Goal: Information Seeking & Learning: Compare options

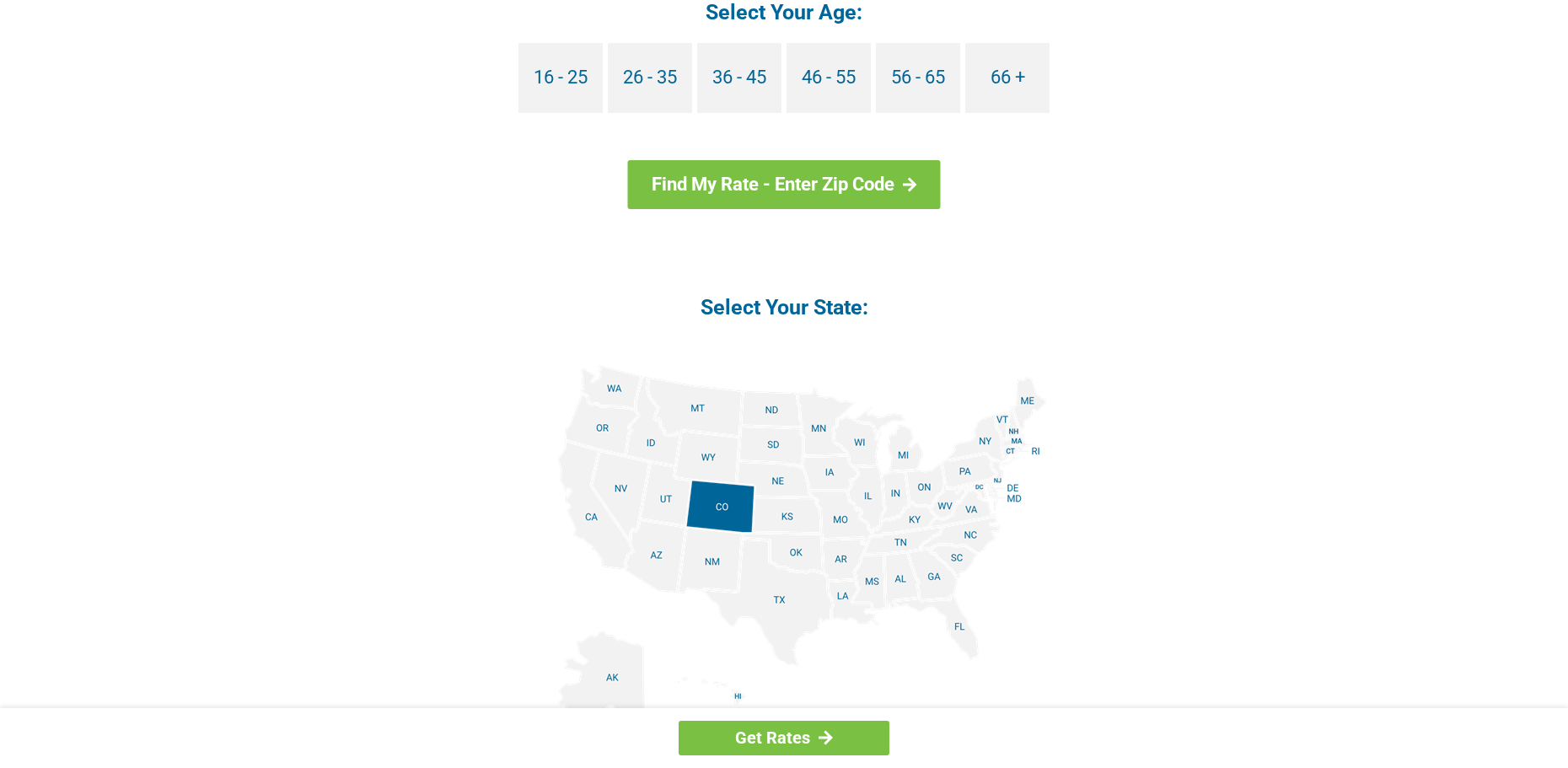
scroll to position [1770, 0]
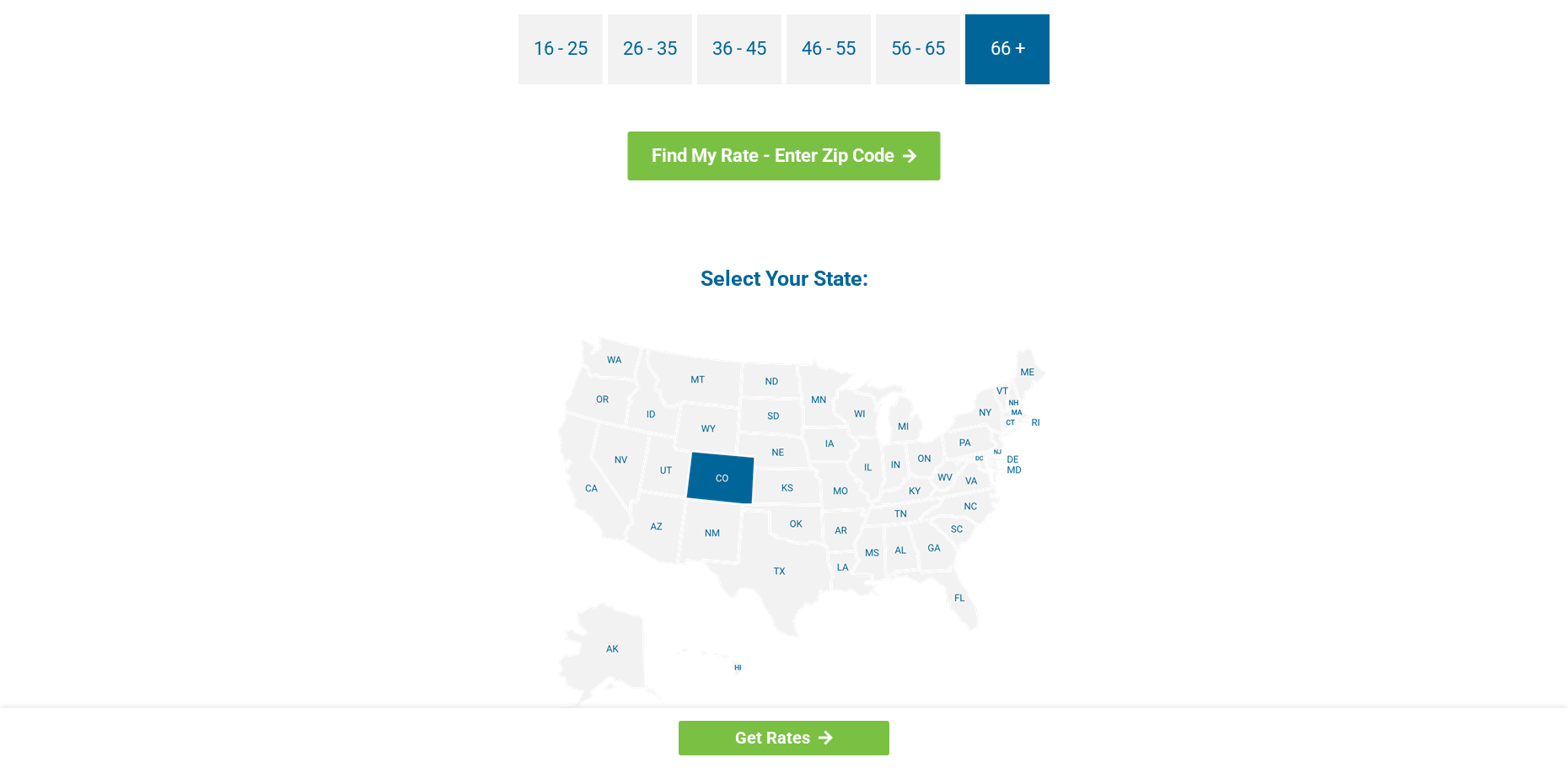
click at [1004, 52] on link "66 +" at bounding box center [1008, 49] width 84 height 70
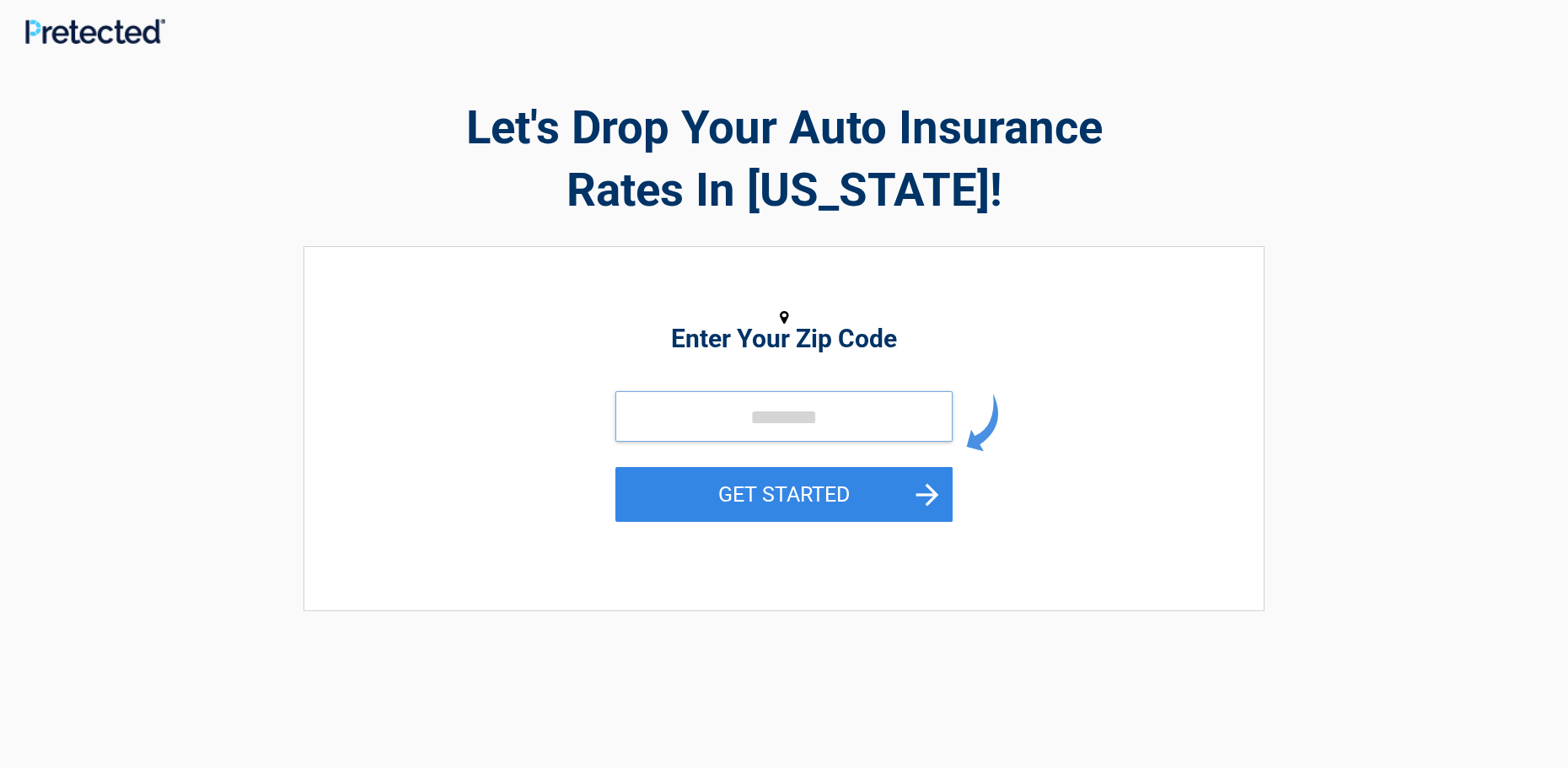
click at [734, 412] on input "tel" at bounding box center [784, 416] width 338 height 51
type input "*****"
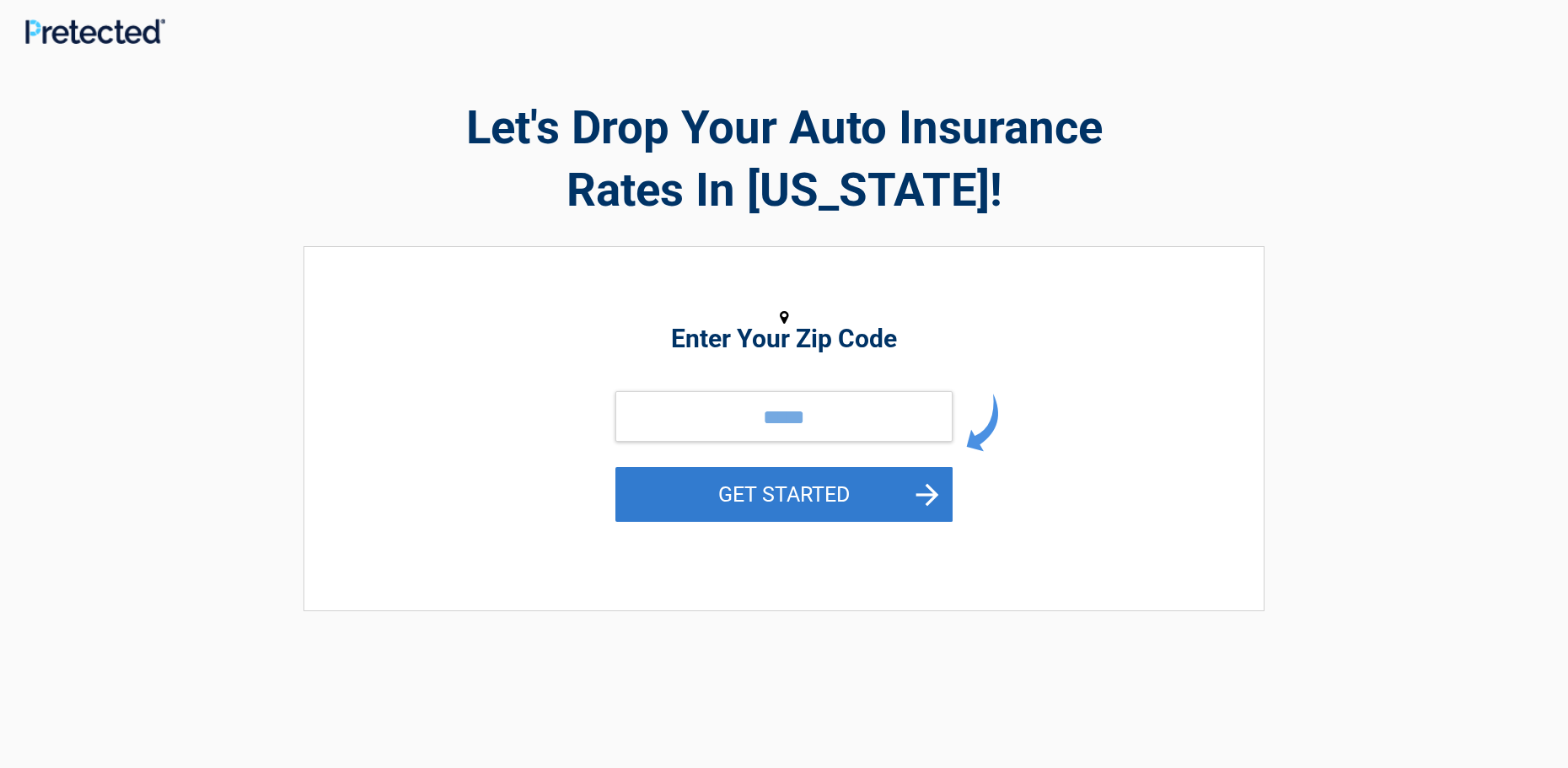
click at [752, 505] on button "GET STARTED" at bounding box center [784, 494] width 338 height 54
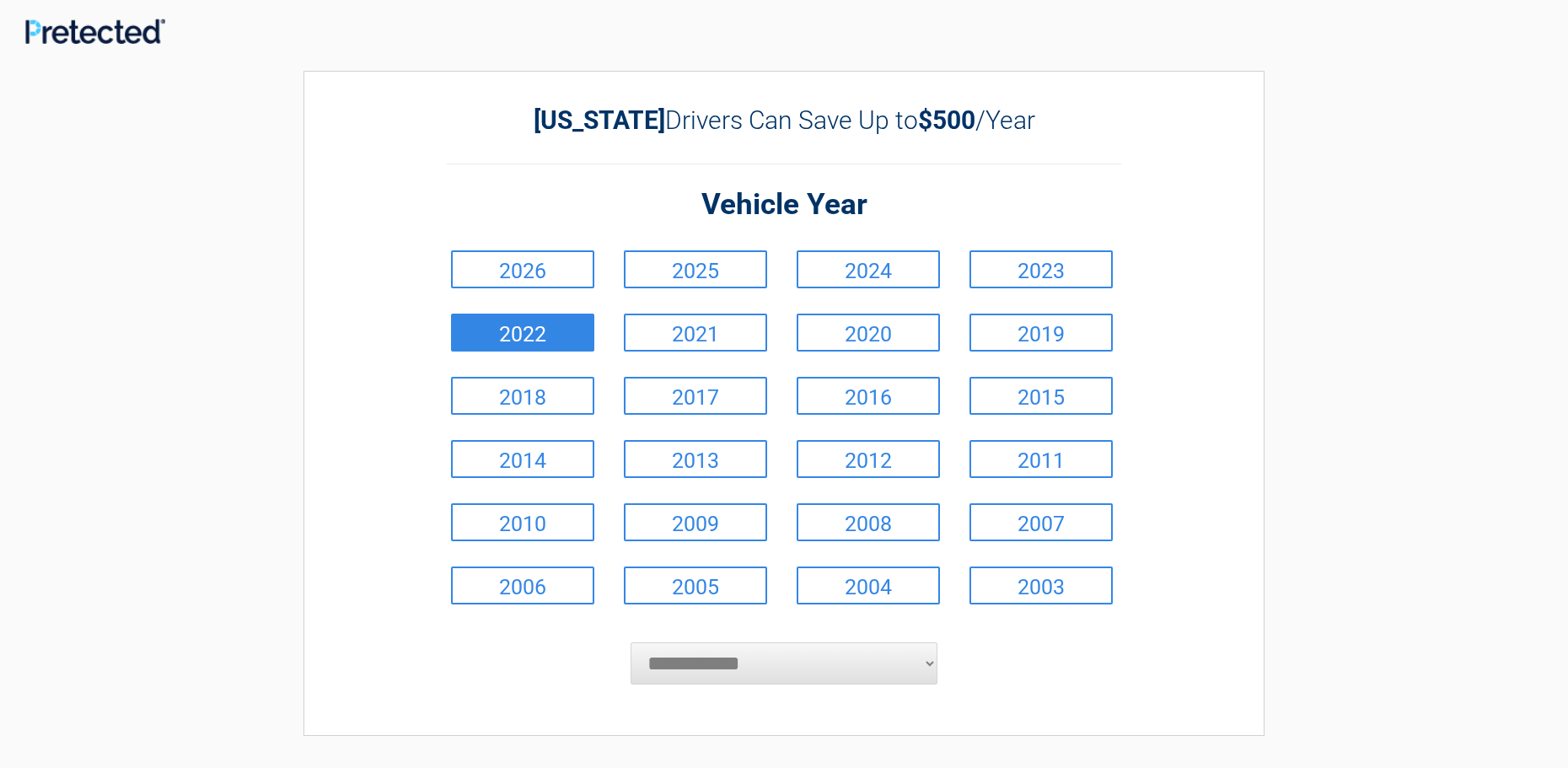
click at [524, 338] on link "2022" at bounding box center [522, 332] width 143 height 38
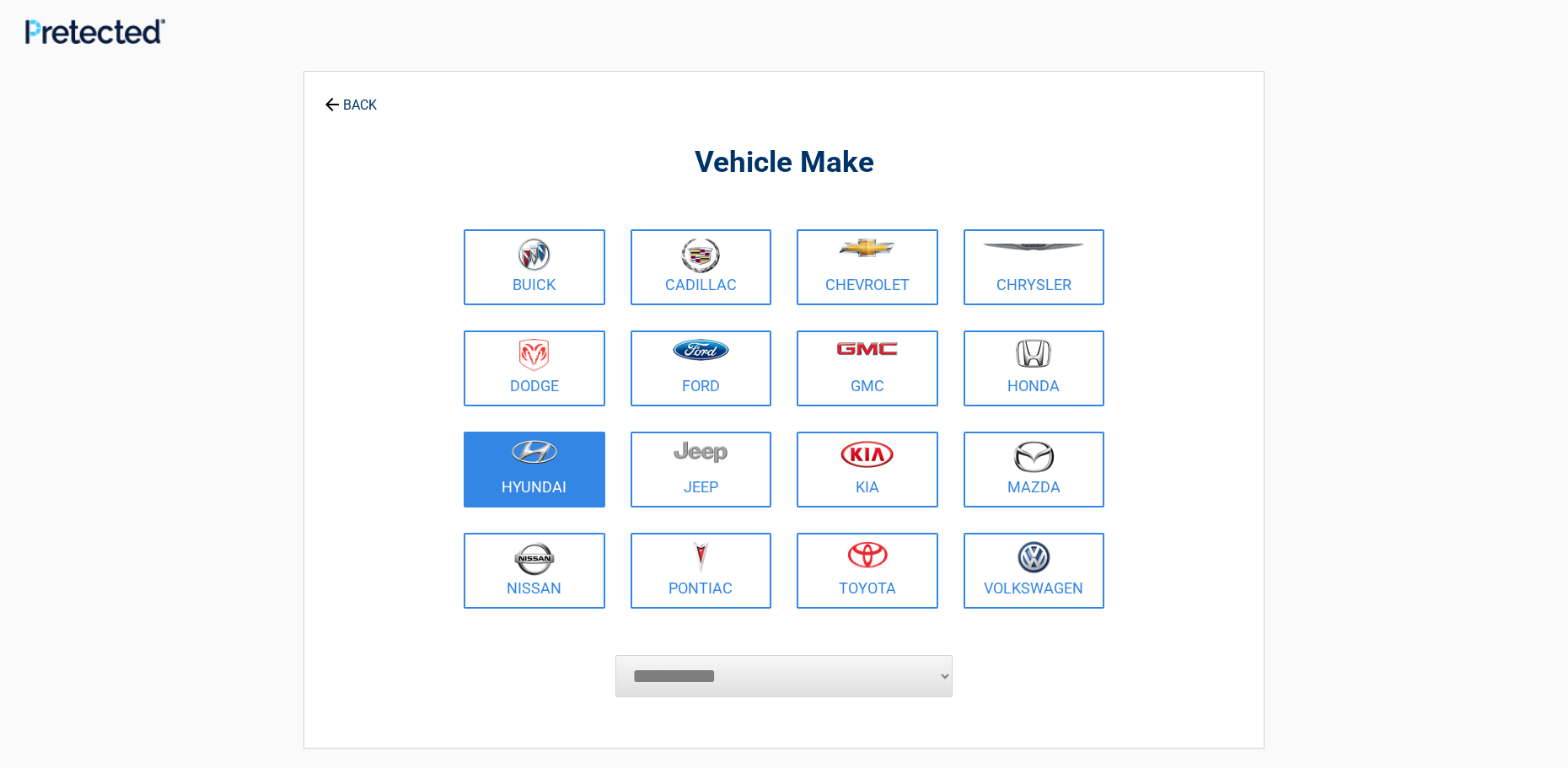
click at [544, 453] on img at bounding box center [535, 452] width 47 height 25
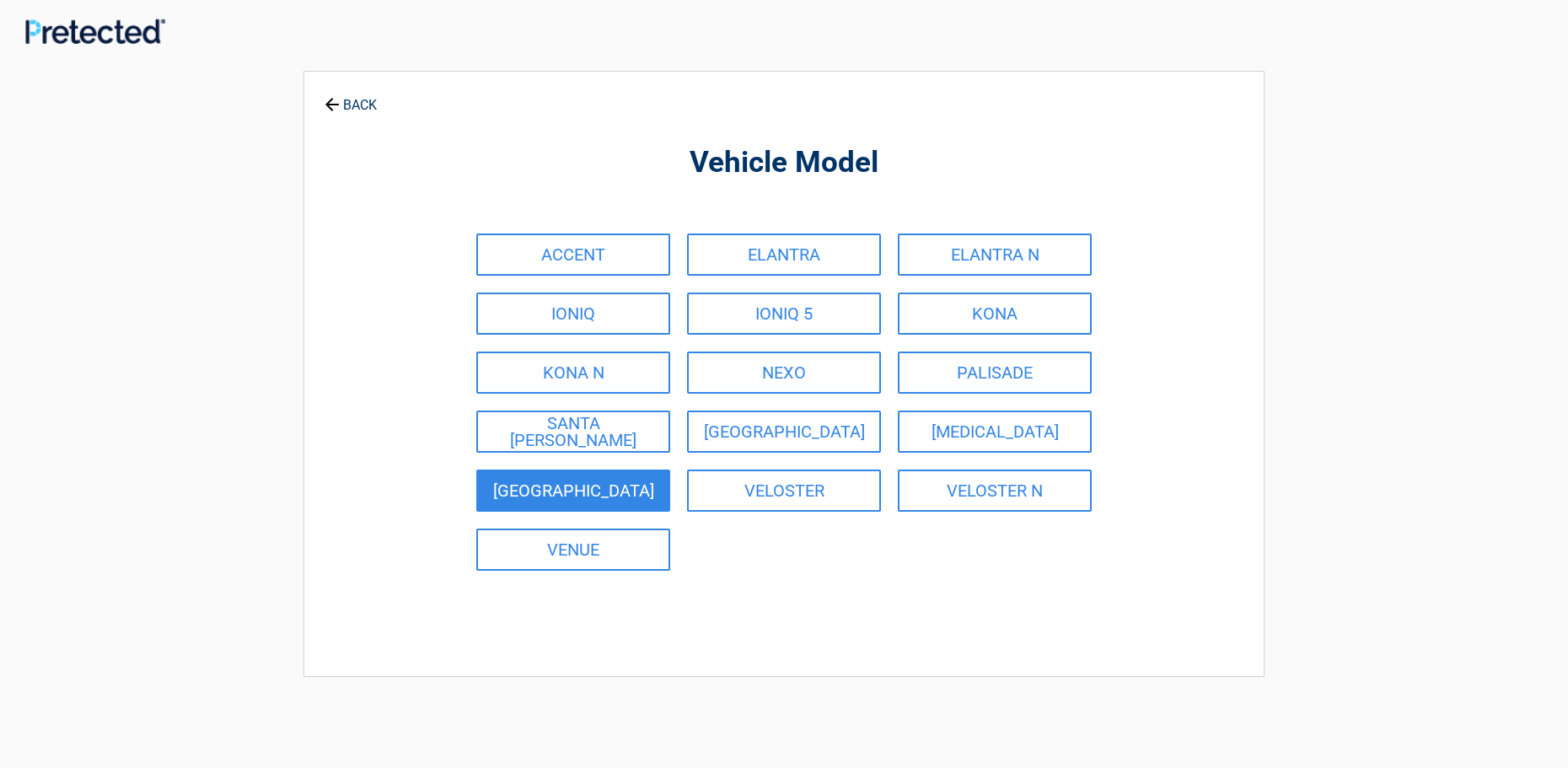
click at [554, 486] on link "[GEOGRAPHIC_DATA]" at bounding box center [573, 491] width 194 height 42
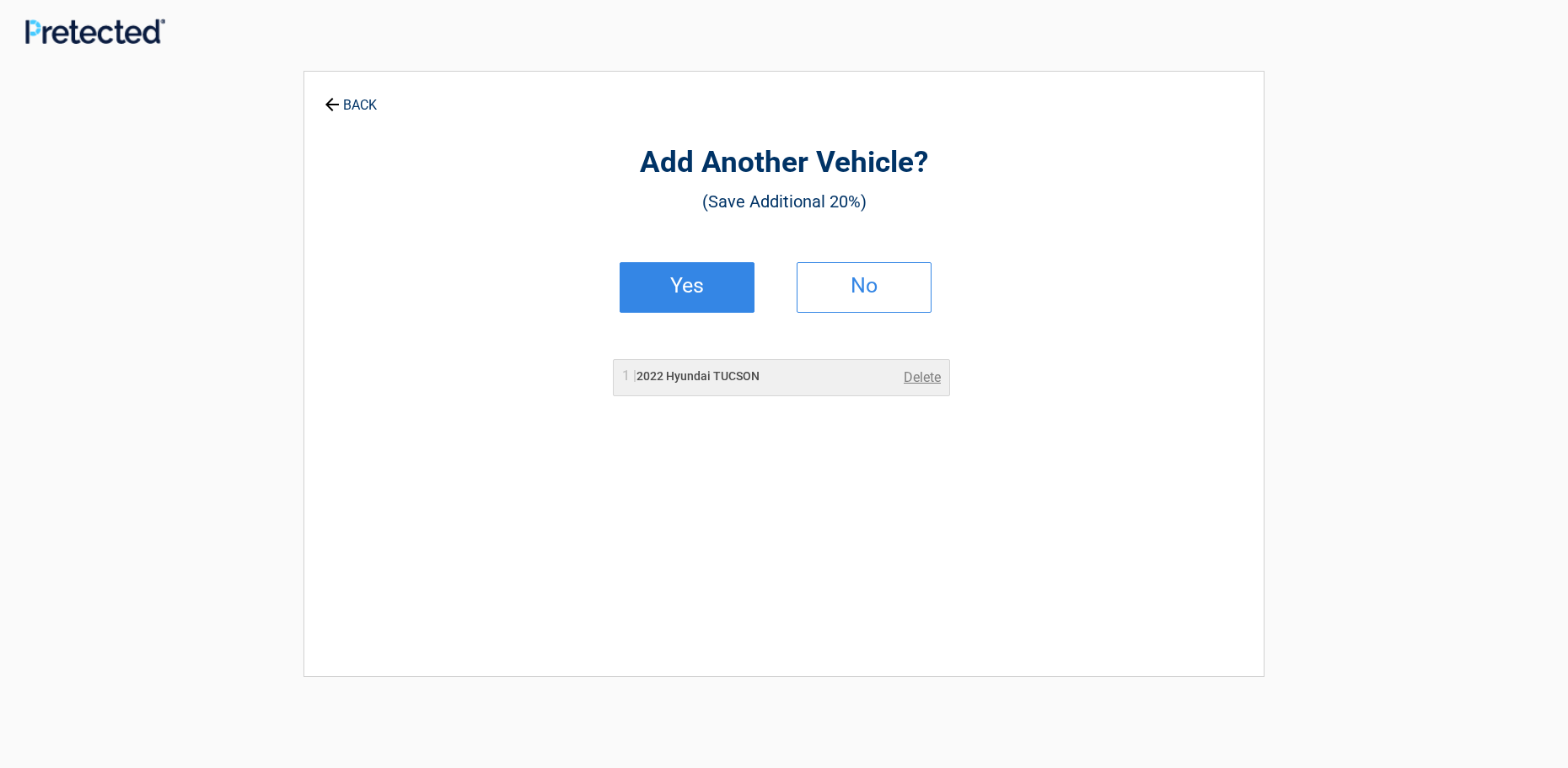
click at [702, 280] on h2 "Yes" at bounding box center [687, 285] width 99 height 11
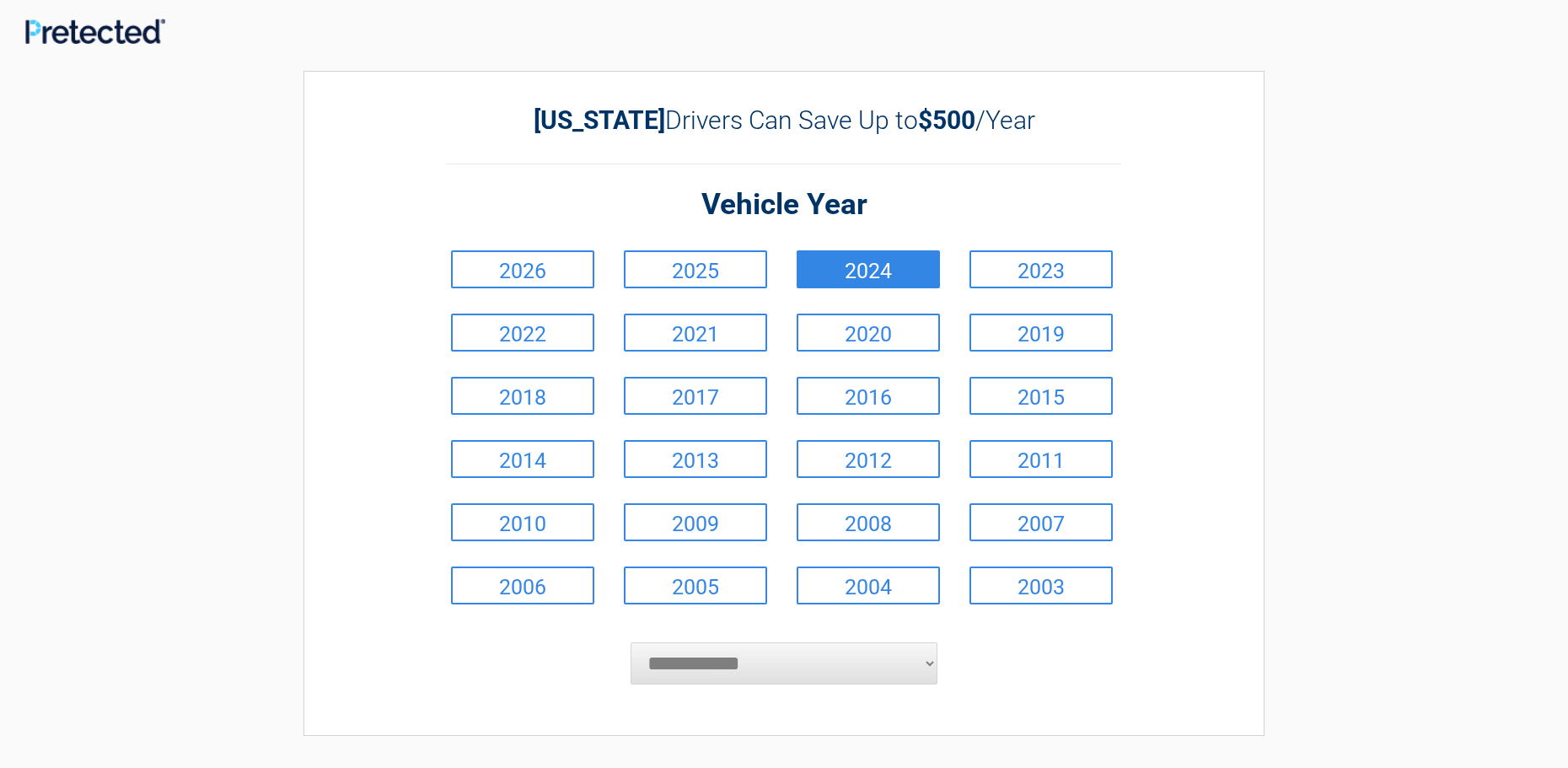
click at [862, 270] on link "2024" at bounding box center [868, 269] width 143 height 38
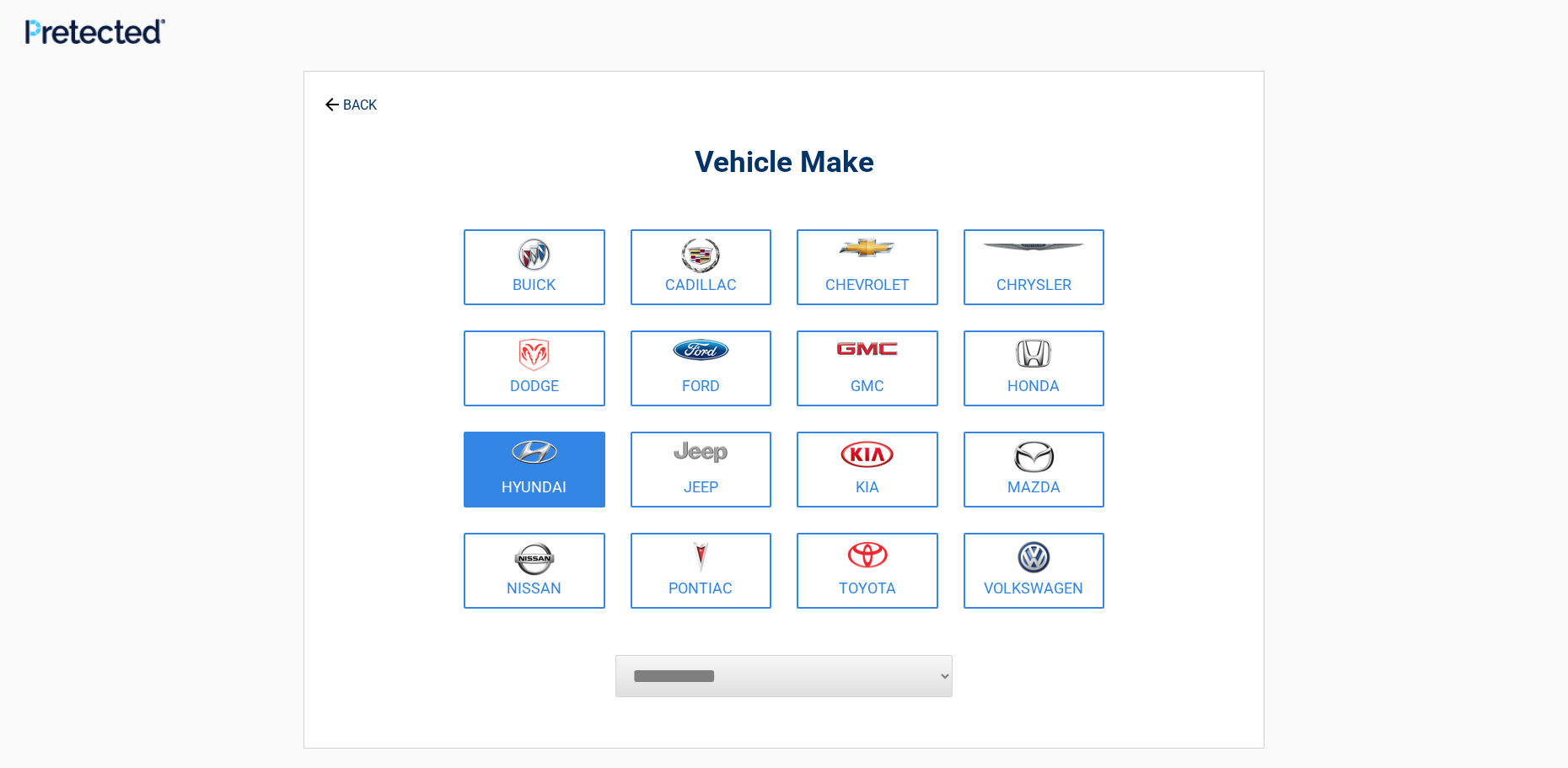
click at [531, 473] on figure at bounding box center [534, 459] width 121 height 38
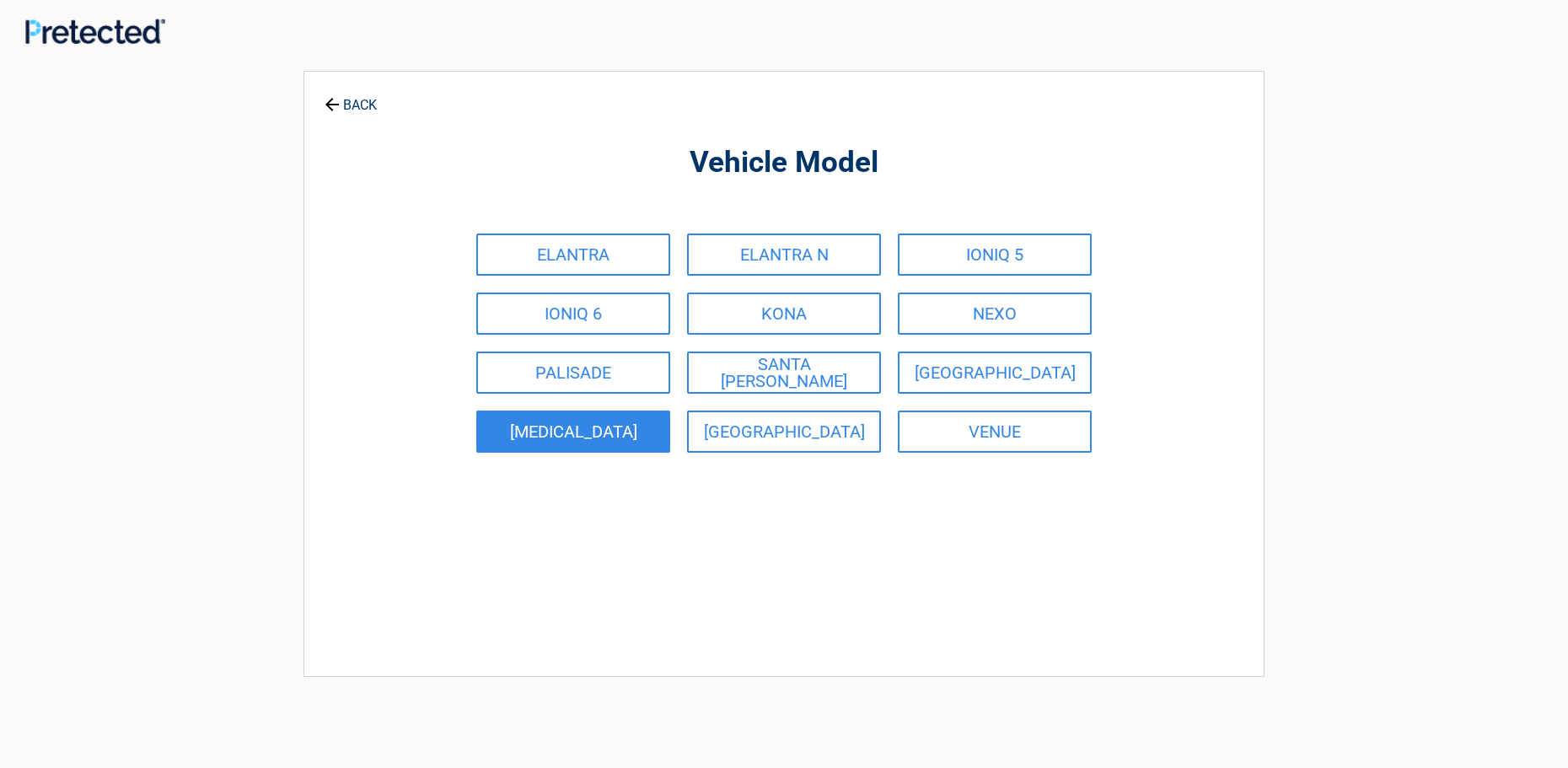
click at [586, 430] on link "SONATA" at bounding box center [573, 431] width 194 height 42
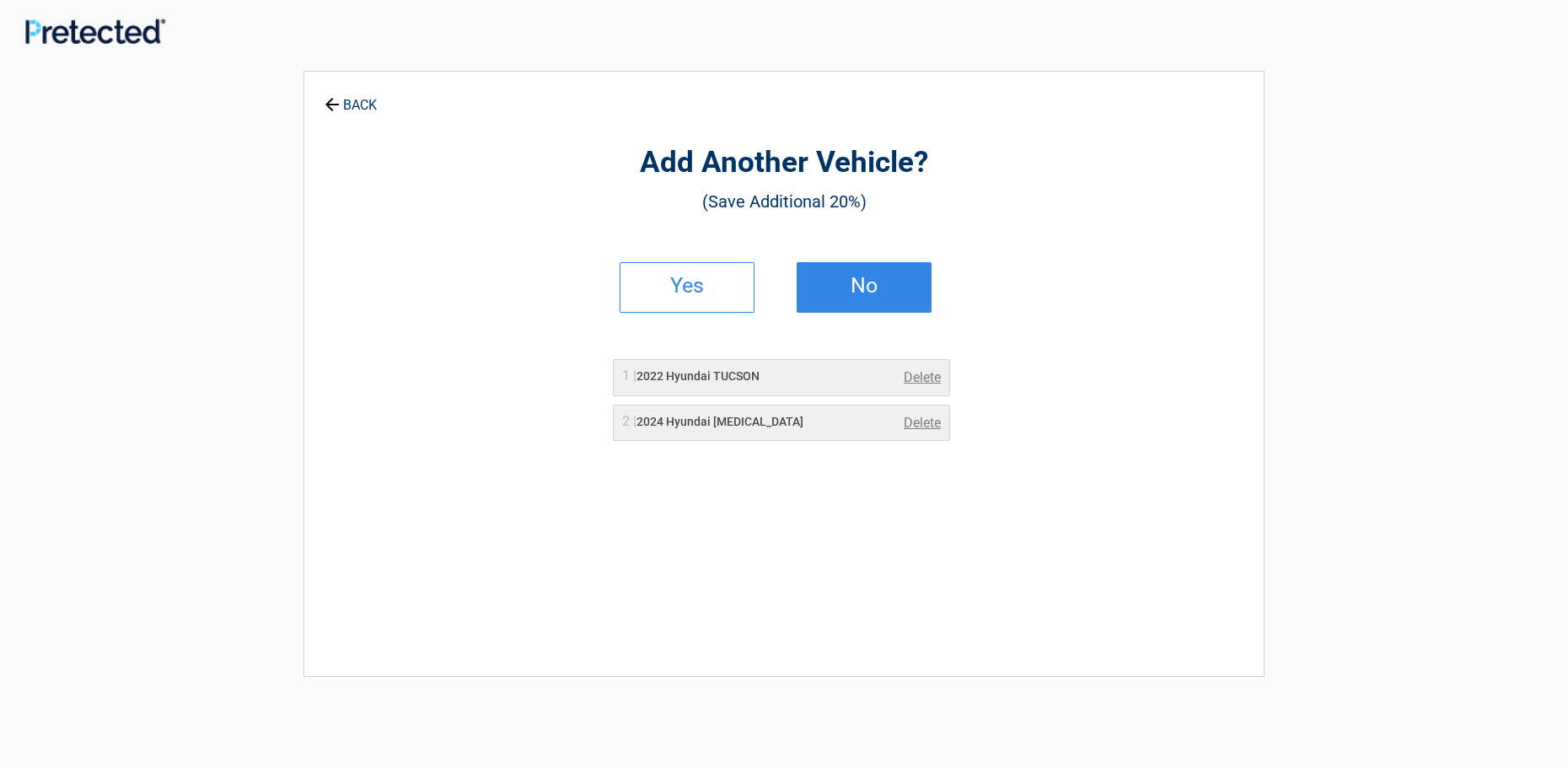
click at [846, 285] on h2 "No" at bounding box center [864, 285] width 99 height 11
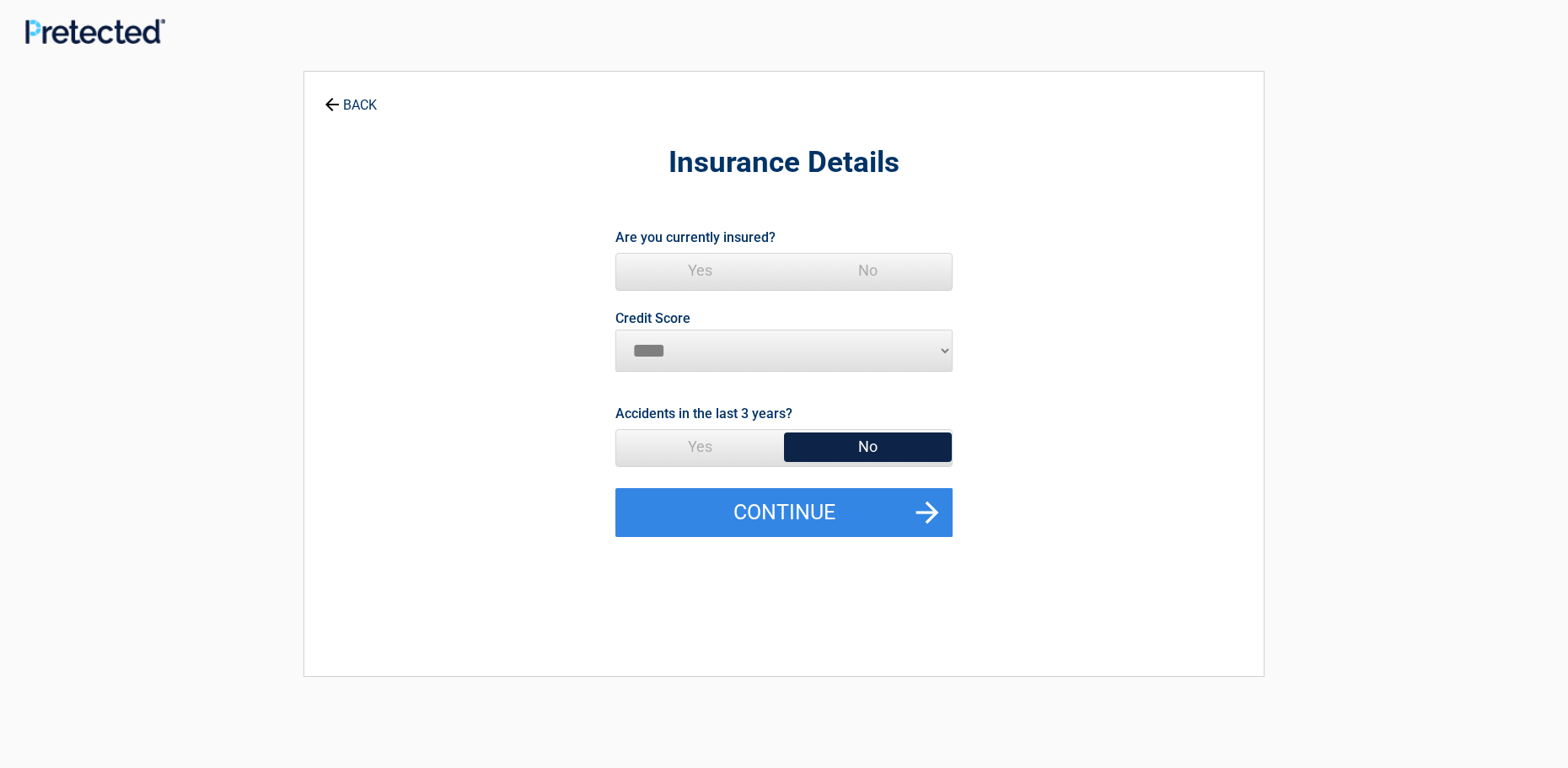
click at [702, 270] on span "Yes" at bounding box center [700, 270] width 167 height 33
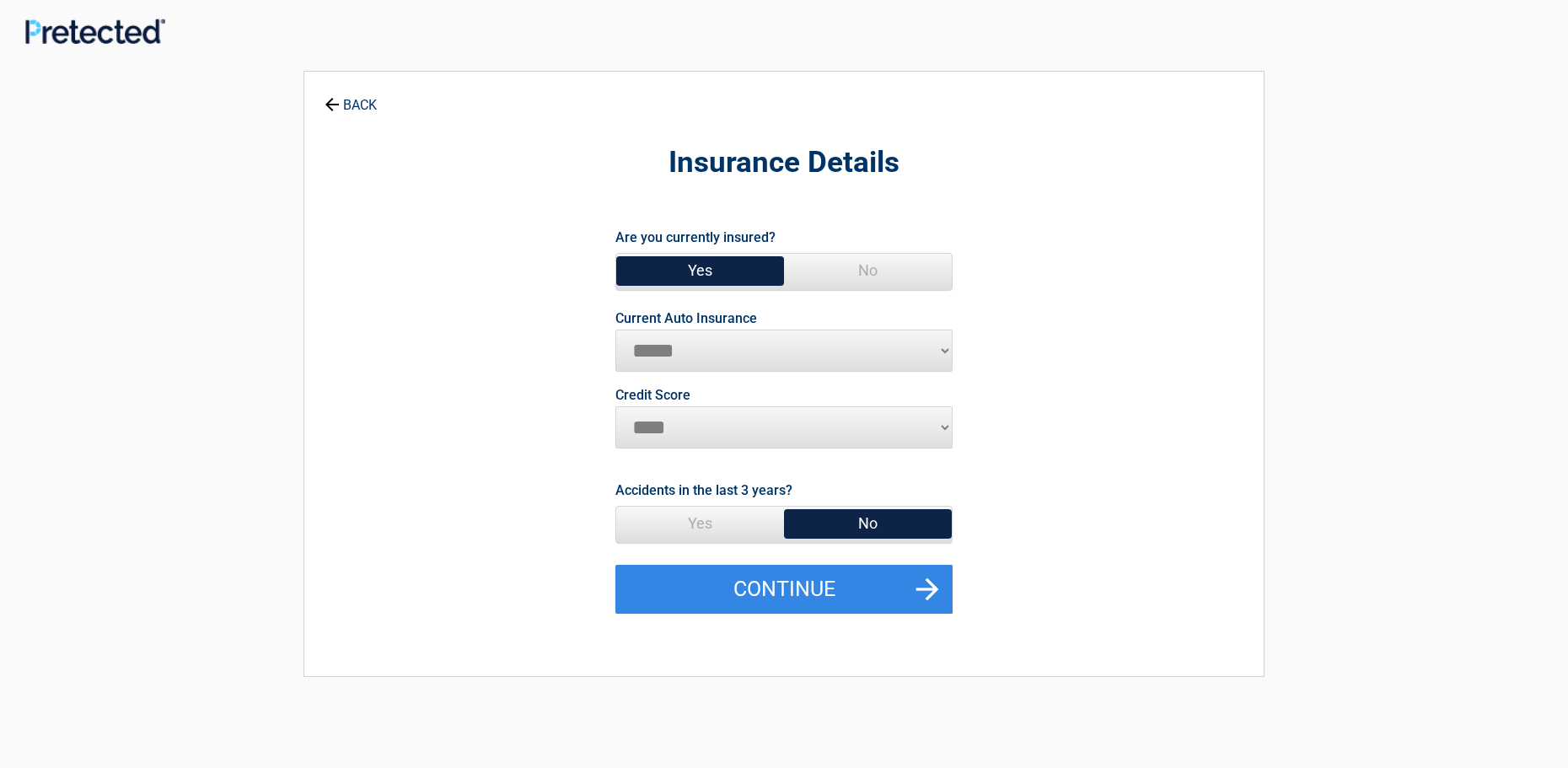
click at [944, 345] on select "**********" at bounding box center [784, 351] width 338 height 42
select select "**********"
click at [616, 330] on select "**********" at bounding box center [784, 351] width 338 height 42
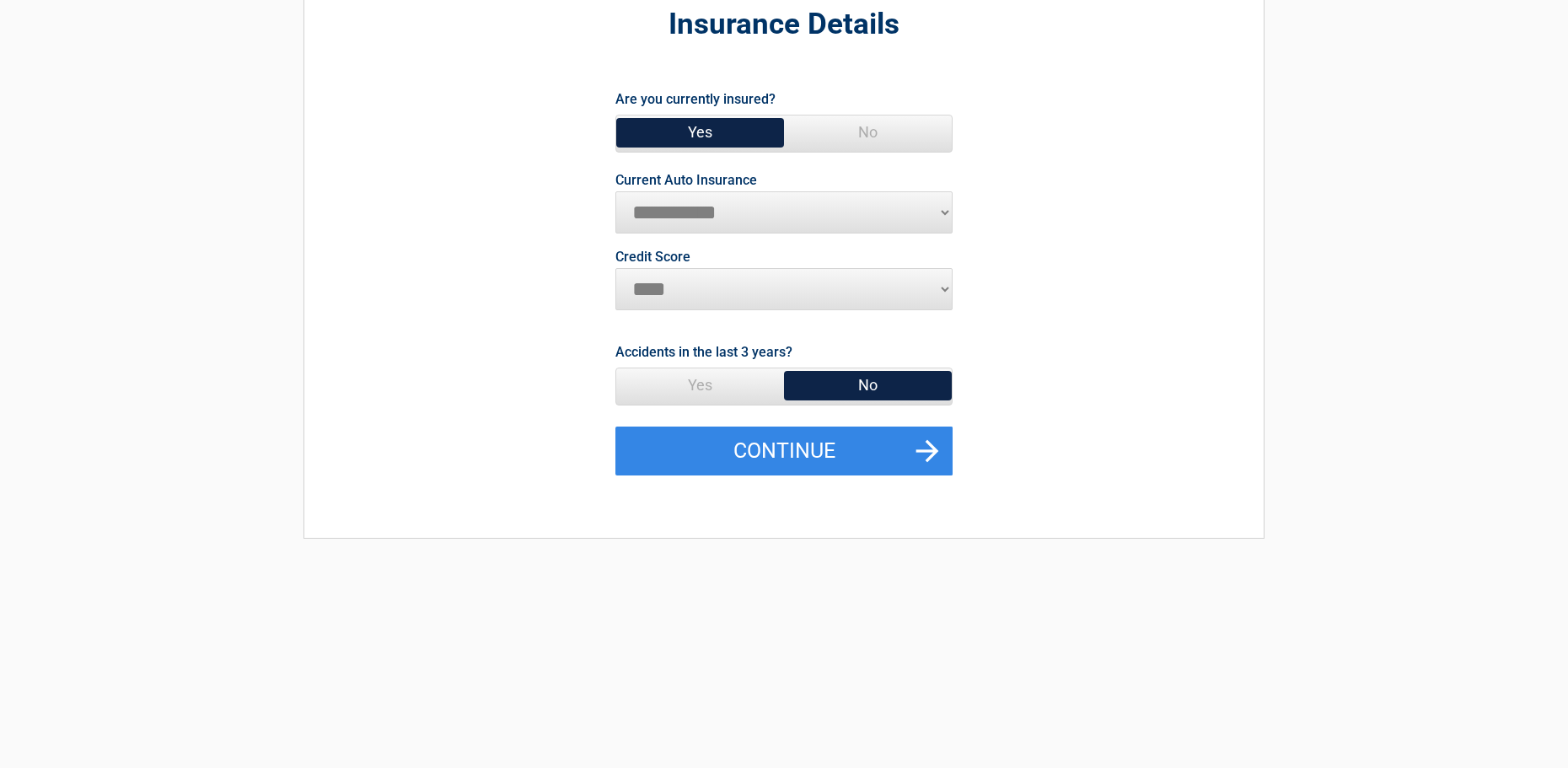
scroll to position [168, 0]
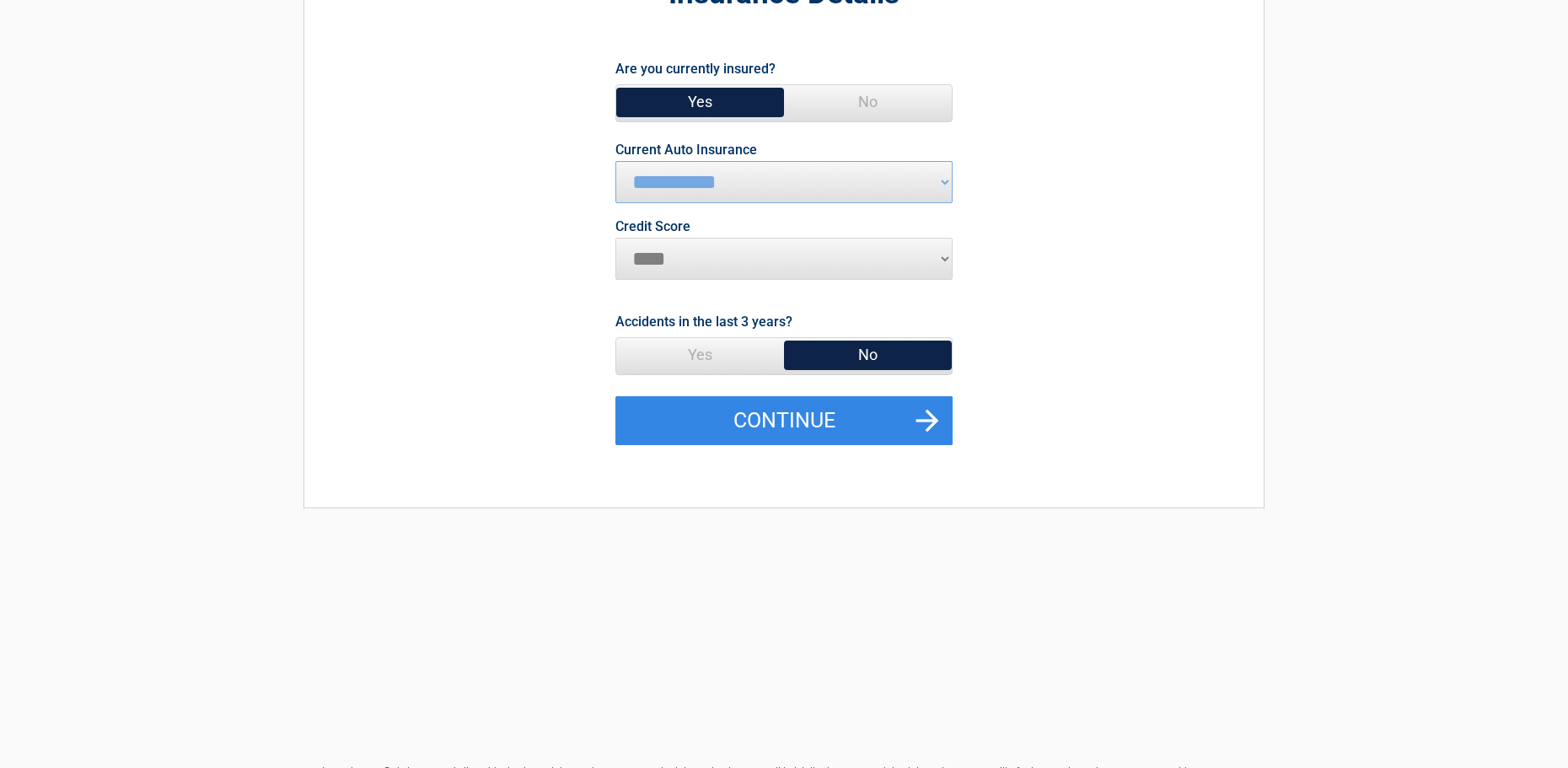
click at [878, 351] on span "No" at bounding box center [867, 355] width 167 height 33
click at [735, 430] on button "Continue" at bounding box center [784, 421] width 338 height 49
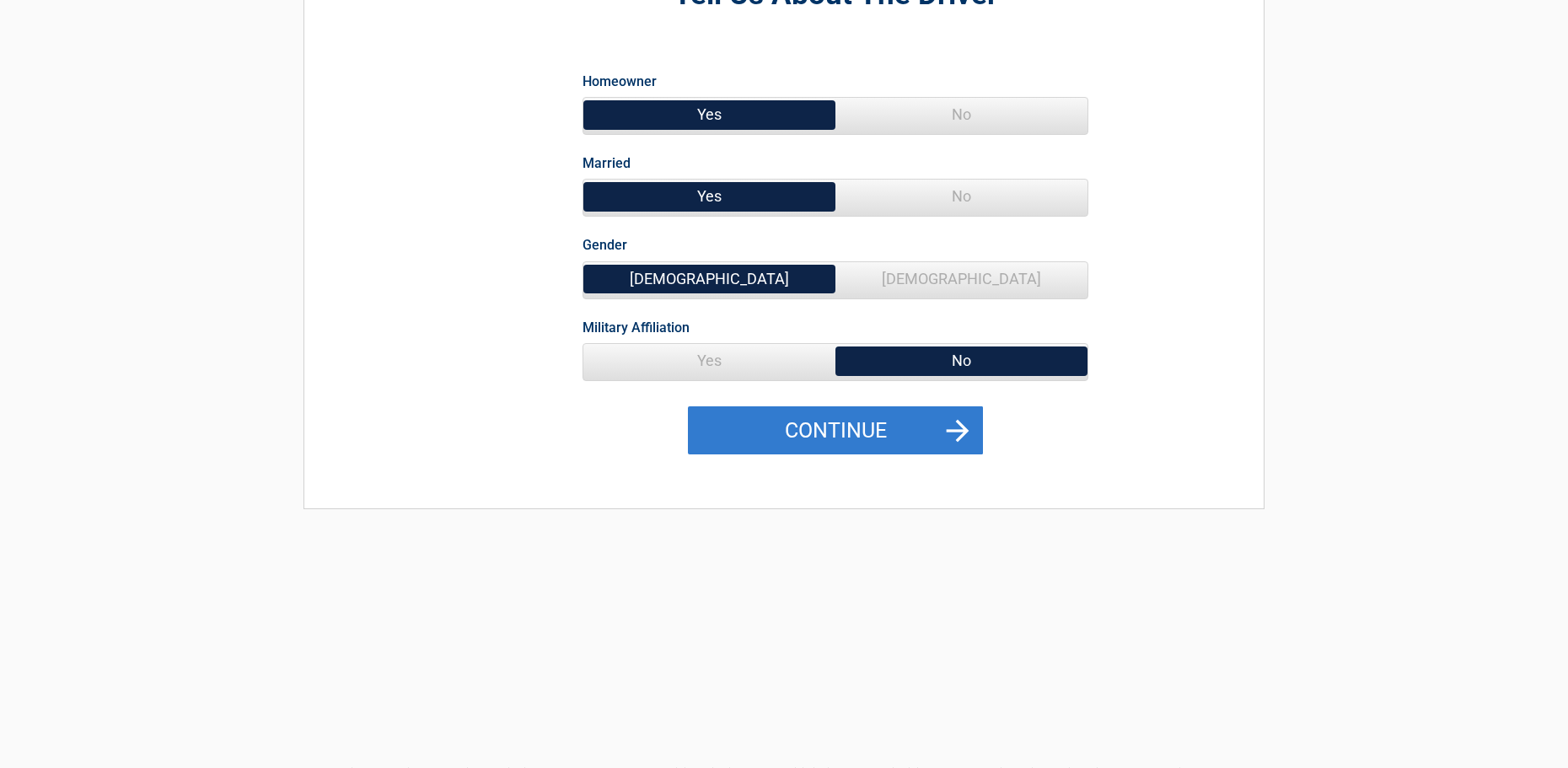
scroll to position [0, 0]
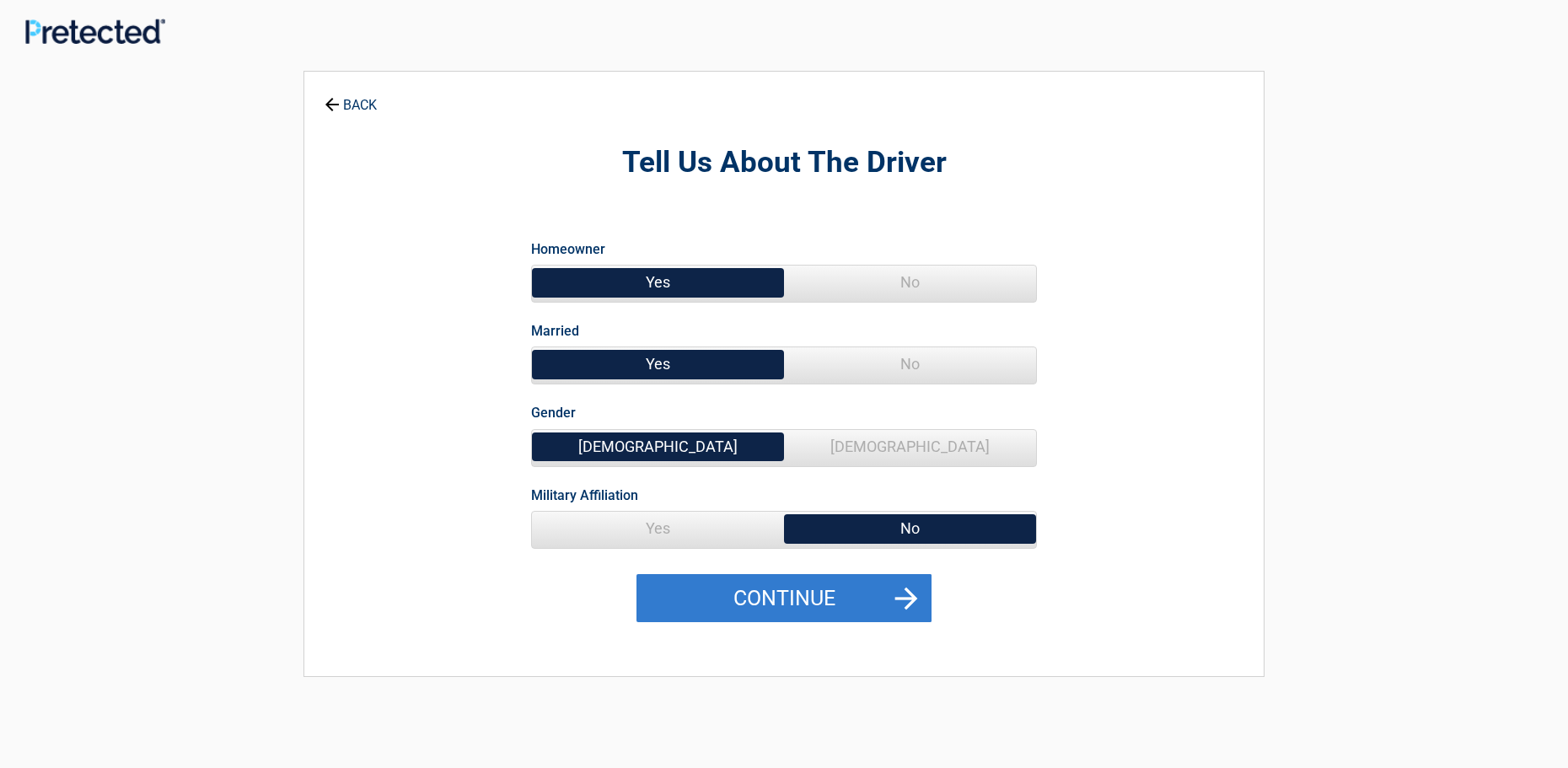
click at [816, 592] on button "Continue" at bounding box center [784, 599] width 296 height 49
